Goal: Transaction & Acquisition: Purchase product/service

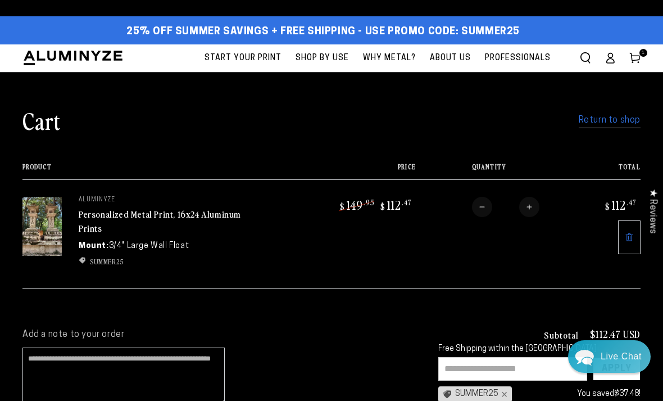
click at [159, 212] on link "Personalized Metal Print, 16x24 Aluminum Prints" at bounding box center [160, 220] width 162 height 27
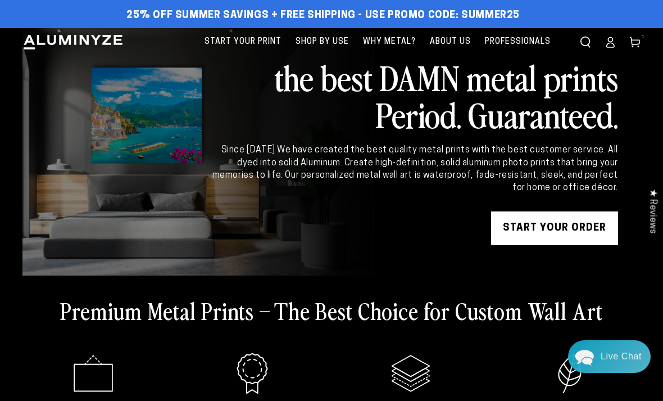
click at [641, 40] on link "Cart 1 1 item" at bounding box center [635, 42] width 25 height 25
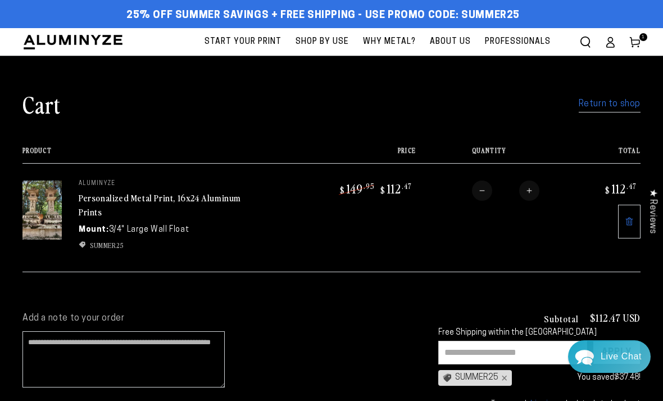
click at [629, 226] on link at bounding box center [629, 222] width 22 height 34
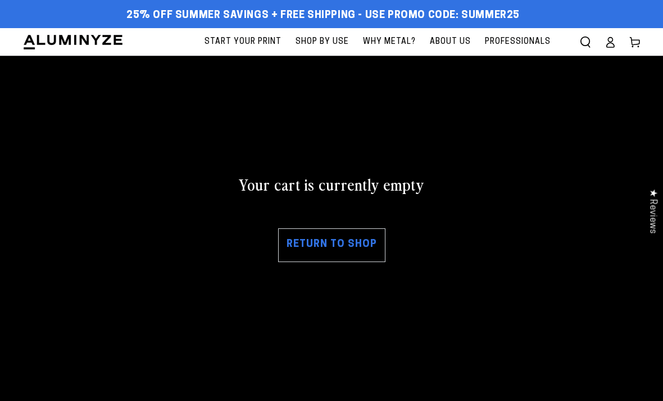
click at [350, 244] on link "Return to shop" at bounding box center [331, 245] width 107 height 34
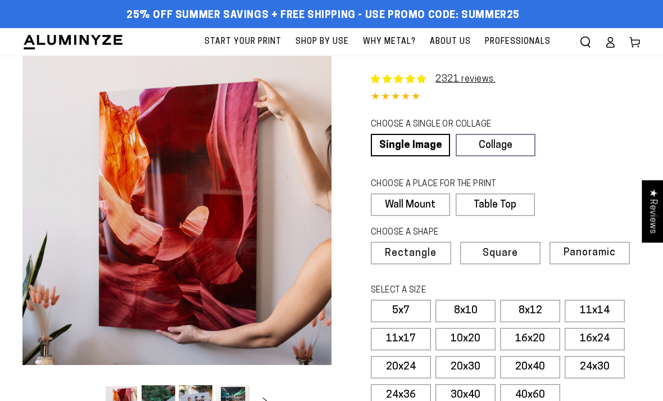
select select "**********"
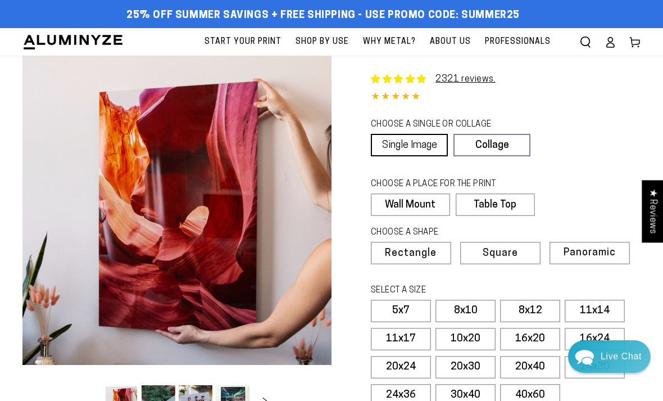
click at [424, 143] on link "Single Image" at bounding box center [409, 145] width 77 height 22
click at [427, 146] on link "Single Image" at bounding box center [409, 145] width 77 height 22
click at [425, 146] on link "Single Image" at bounding box center [409, 145] width 77 height 22
click at [424, 208] on label "Wall Mount" at bounding box center [410, 204] width 79 height 22
click at [424, 255] on span "Rectangle" at bounding box center [410, 253] width 49 height 10
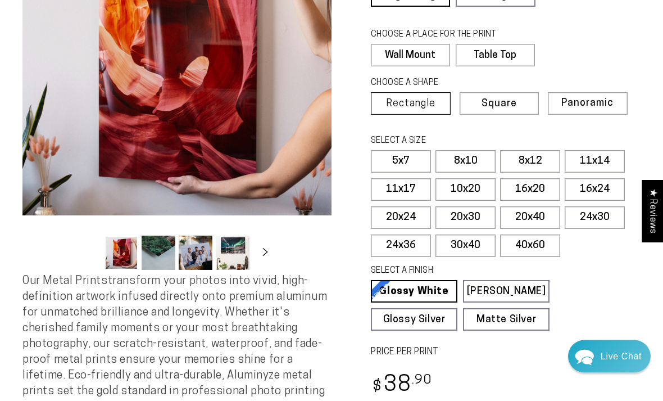
scroll to position [157, 0]
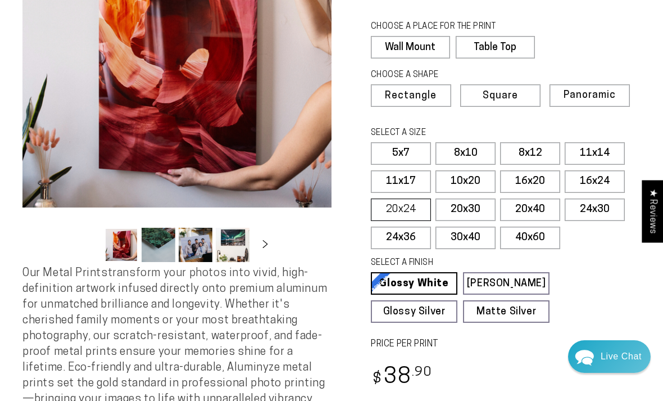
click at [406, 205] on label "20x24" at bounding box center [401, 209] width 60 height 22
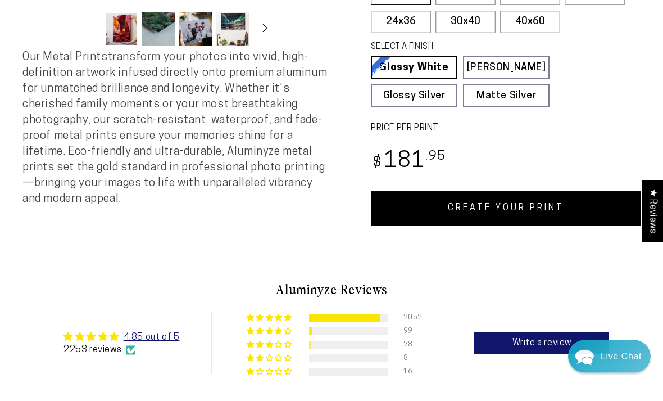
scroll to position [377, 0]
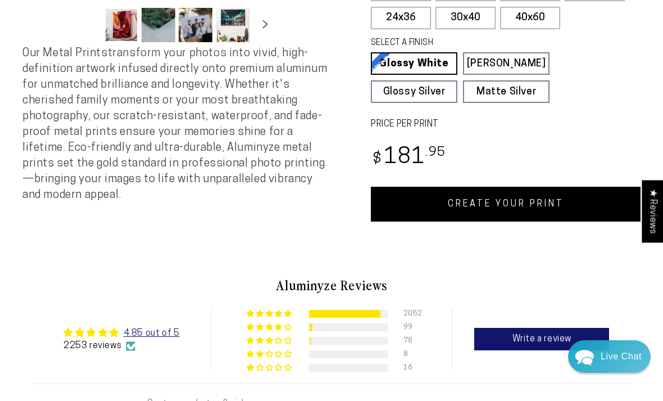
click at [545, 210] on link "CREATE YOUR PRINT" at bounding box center [506, 204] width 270 height 35
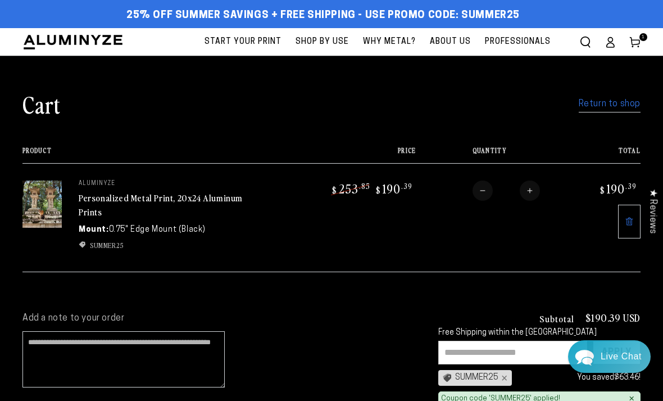
click at [623, 97] on link "Return to shop" at bounding box center [610, 104] width 62 height 16
click at [620, 101] on link "Return to shop" at bounding box center [610, 104] width 62 height 16
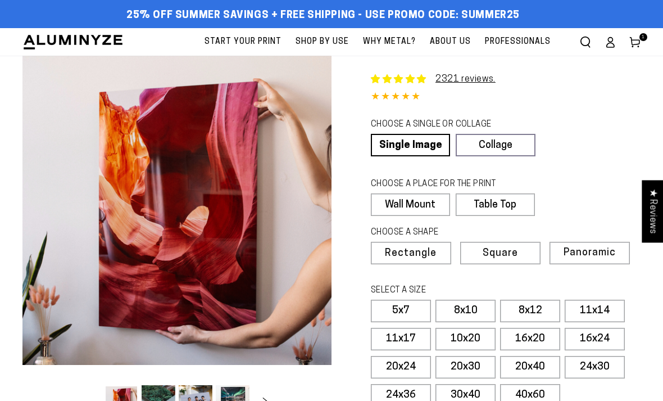
select select "**********"
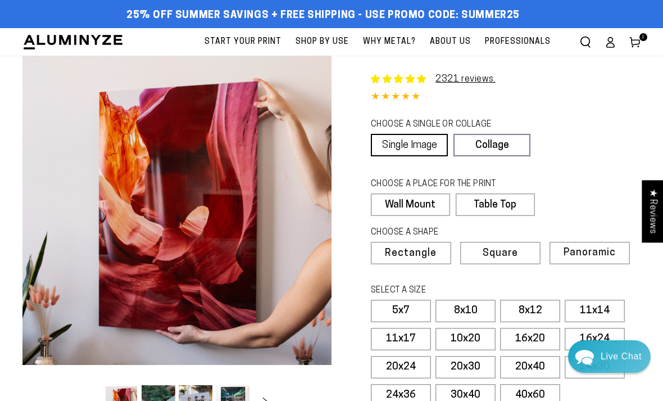
click at [428, 144] on link "Single Image" at bounding box center [409, 145] width 77 height 22
click at [428, 204] on label "Wall Mount" at bounding box center [410, 204] width 79 height 22
click at [426, 255] on span "Rectangle" at bounding box center [410, 253] width 49 height 10
click at [640, 38] on span "1 1 item" at bounding box center [644, 37] width 8 height 8
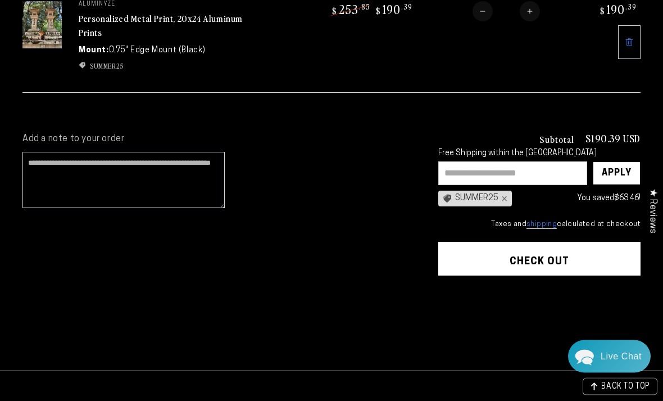
scroll to position [192, 0]
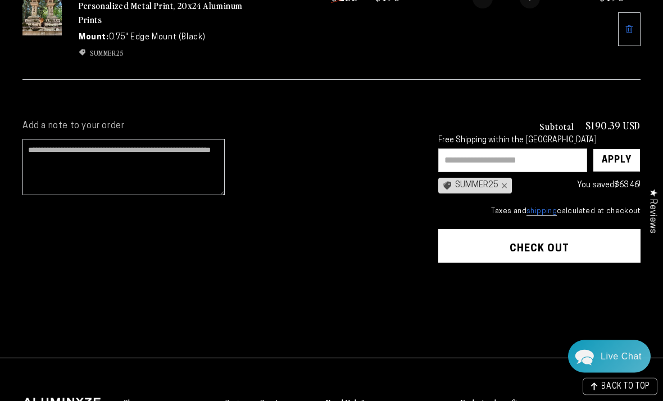
click at [584, 245] on button "Check out" at bounding box center [540, 246] width 202 height 34
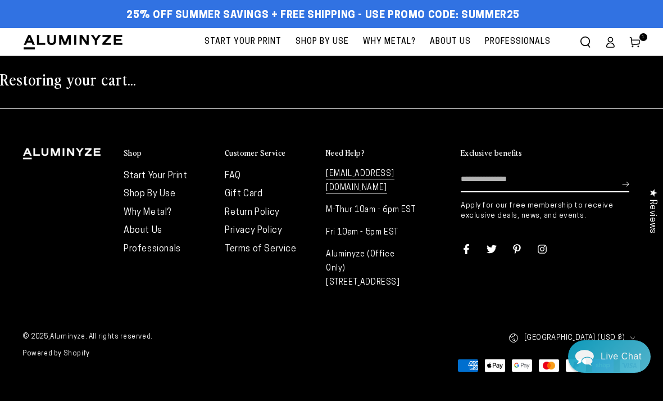
click at [611, 41] on icon at bounding box center [610, 42] width 11 height 11
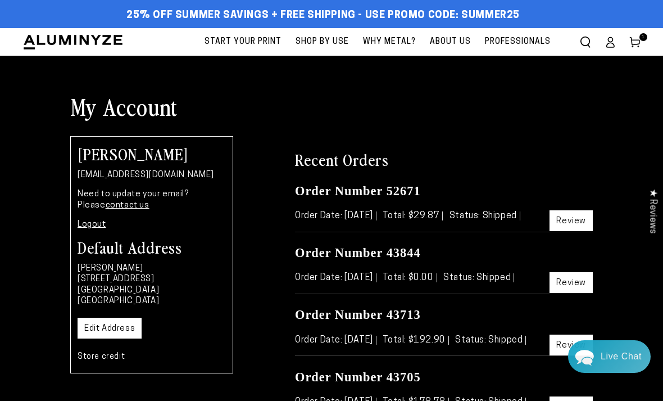
click at [106, 206] on link "contact us" at bounding box center [128, 205] width 44 height 8
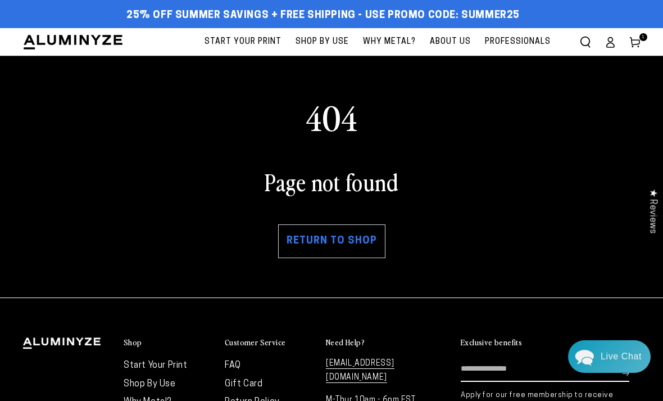
click at [643, 41] on link "Cart 1 1 item" at bounding box center [635, 42] width 25 height 25
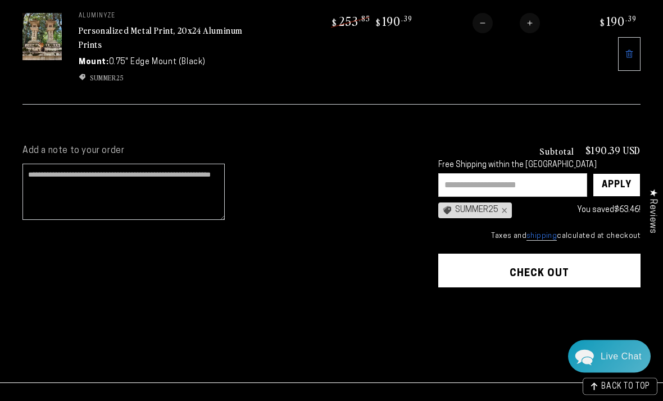
scroll to position [168, 0]
click at [567, 270] on button "Check out" at bounding box center [540, 271] width 202 height 34
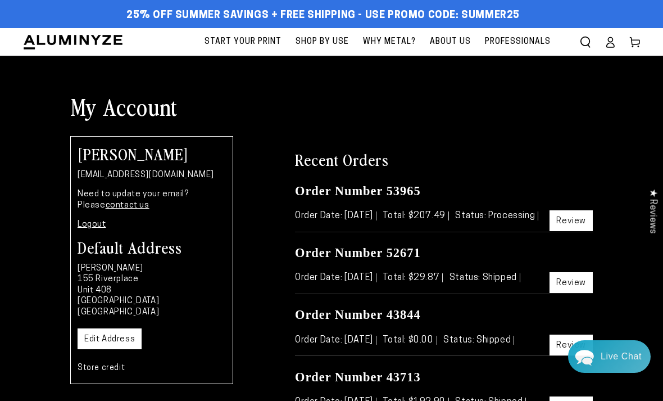
click at [114, 205] on link "contact us" at bounding box center [128, 205] width 44 height 8
click at [580, 231] on link "Review" at bounding box center [571, 220] width 43 height 21
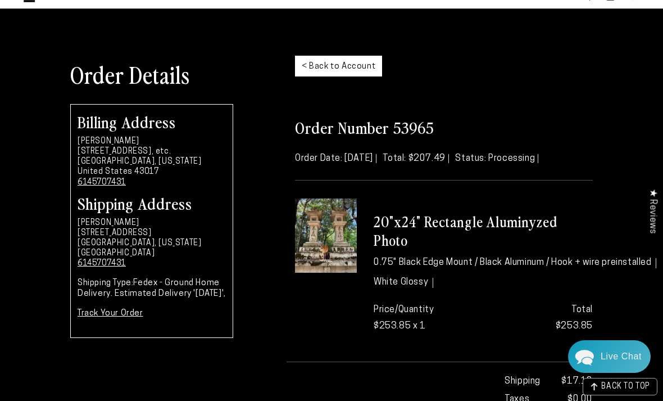
click at [338, 236] on img at bounding box center [326, 235] width 62 height 74
click at [347, 61] on link "< Back to Account" at bounding box center [338, 66] width 87 height 21
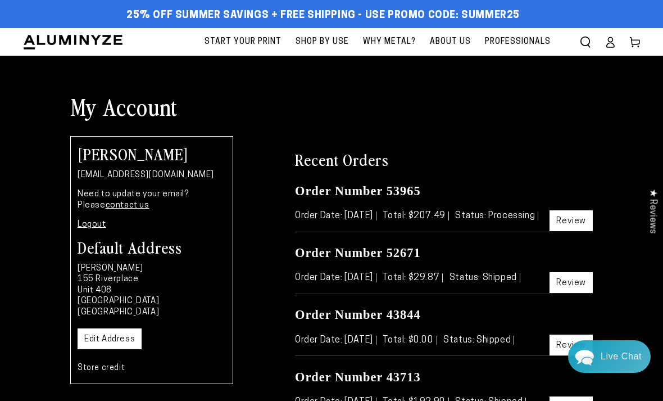
click at [582, 231] on link "Review" at bounding box center [571, 220] width 43 height 21
